Goal: Information Seeking & Learning: Learn about a topic

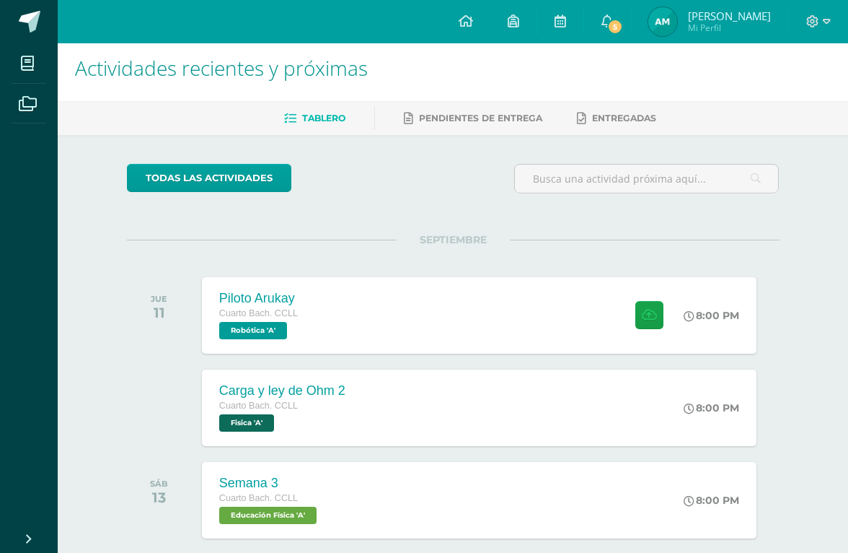
scroll to position [9, 0]
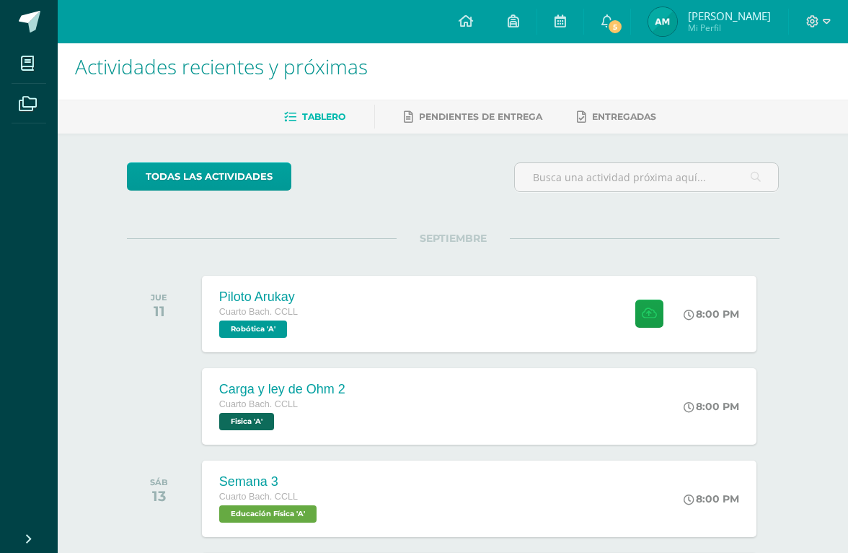
click at [623, 28] on span "5" at bounding box center [616, 27] width 16 height 16
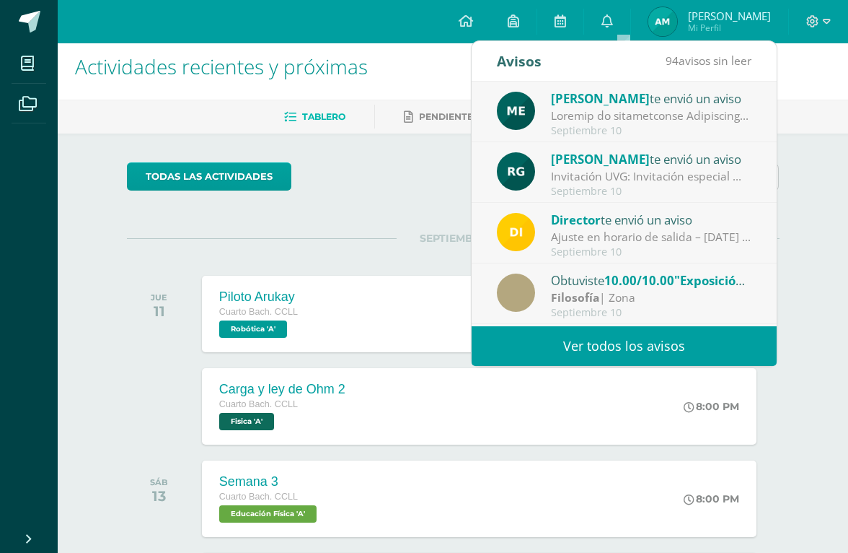
click at [779, 117] on ul "Tablero Pendientes de entrega Entregadas" at bounding box center [470, 117] width 791 height 24
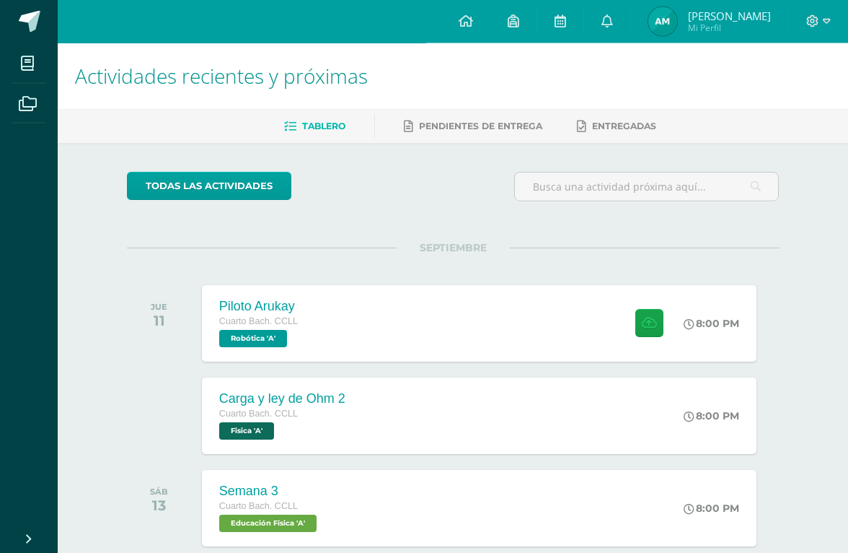
scroll to position [0, 0]
click at [30, 80] on link "Mis cursos" at bounding box center [29, 63] width 35 height 40
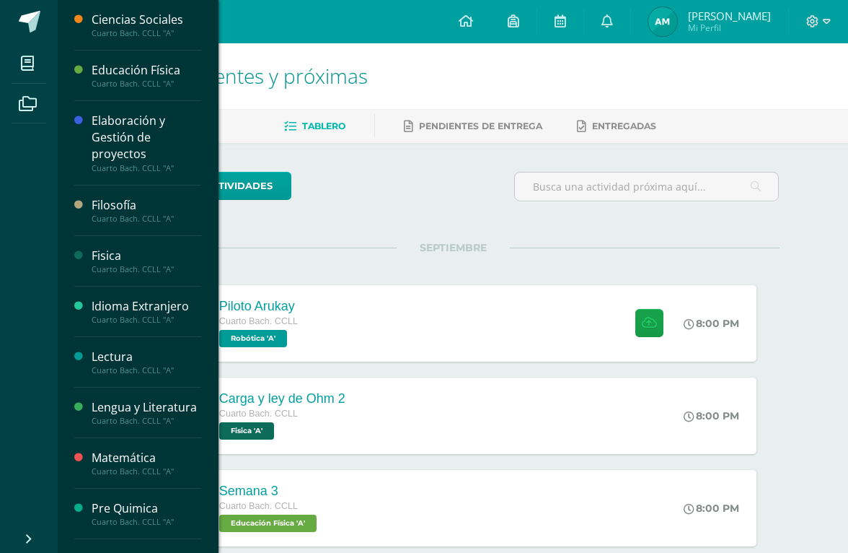
click at [35, 66] on span at bounding box center [28, 63] width 32 height 32
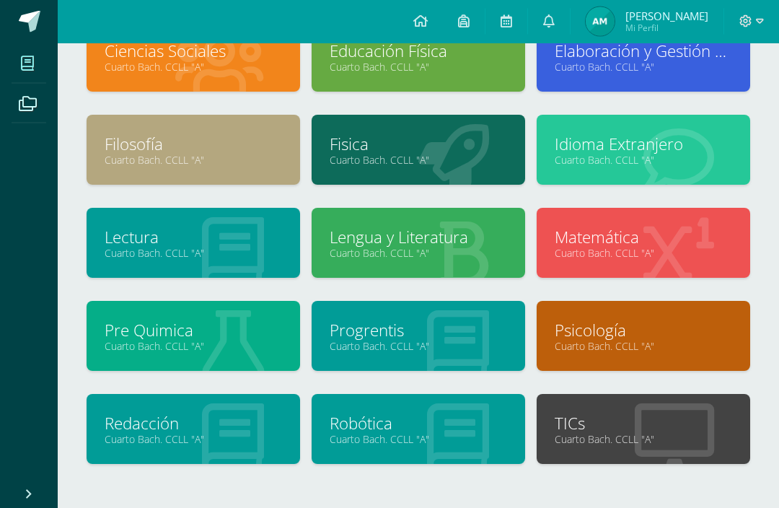
scroll to position [129, 0]
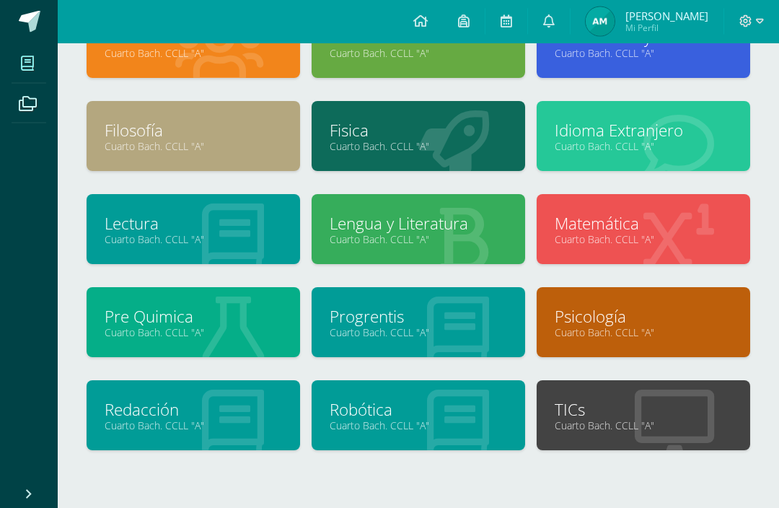
click at [651, 326] on link "Psicología" at bounding box center [643, 317] width 177 height 22
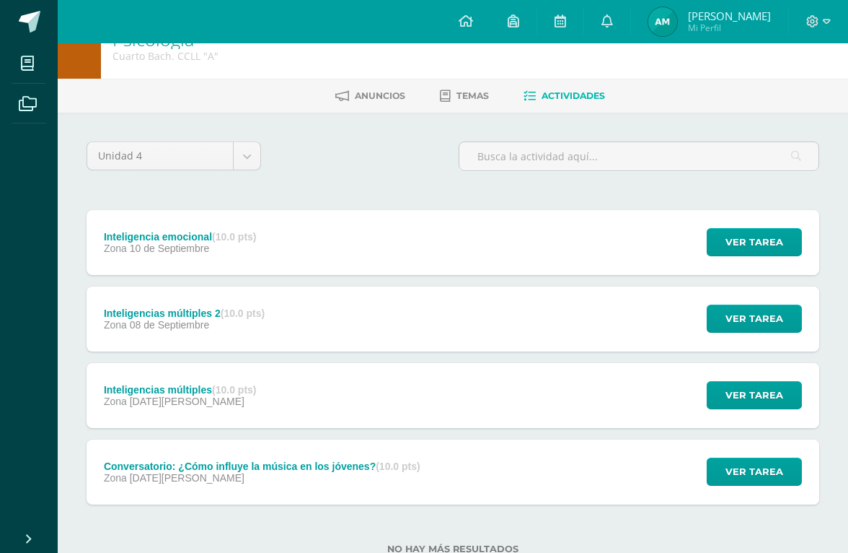
scroll to position [30, 0]
click at [755, 242] on span "Ver tarea" at bounding box center [755, 242] width 58 height 27
